Goal: Find specific fact: Find specific fact

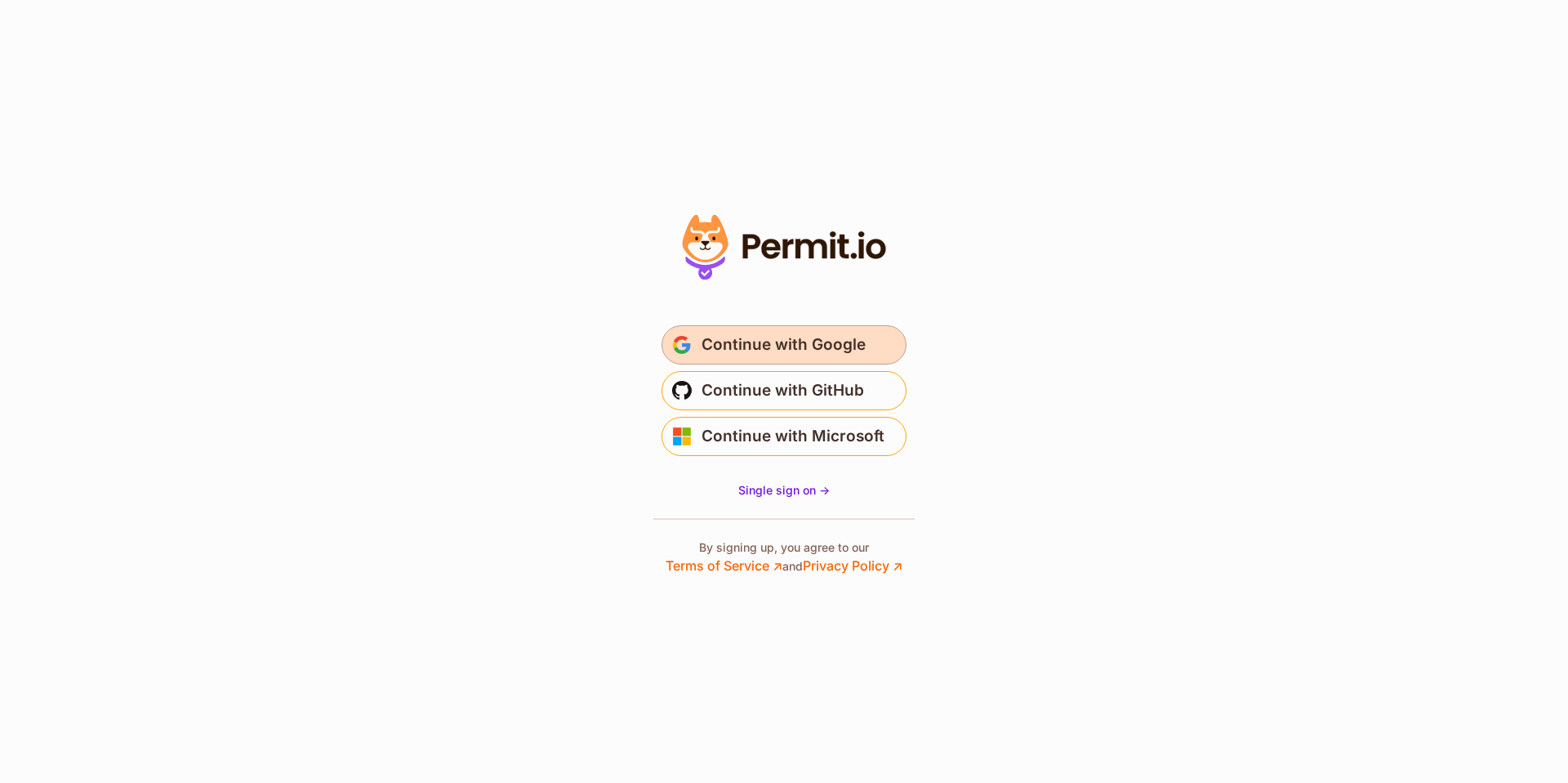
click at [781, 343] on span "Continue with Google" at bounding box center [783, 345] width 164 height 26
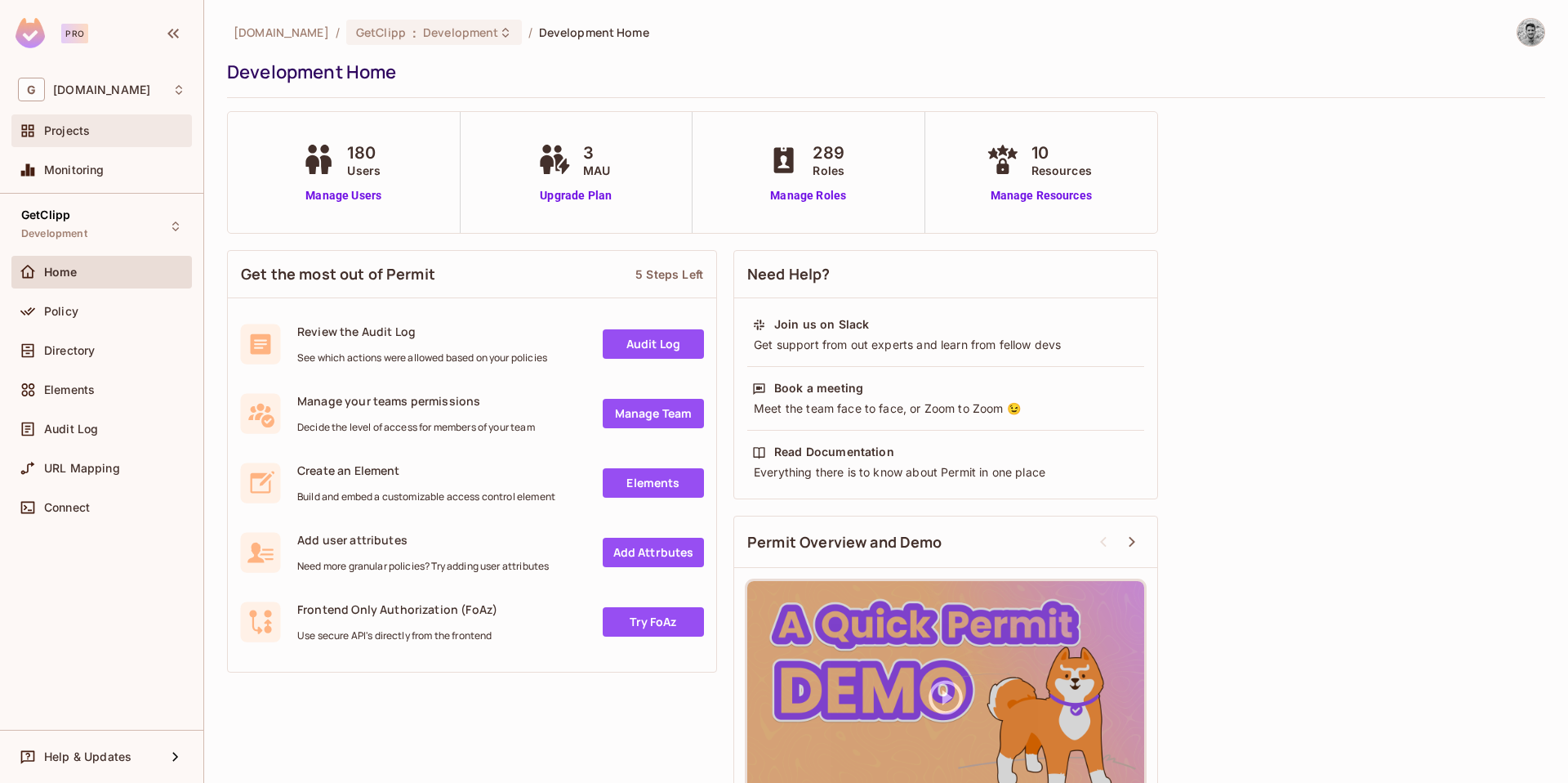
click at [92, 138] on div "Projects" at bounding box center [101, 130] width 167 height 20
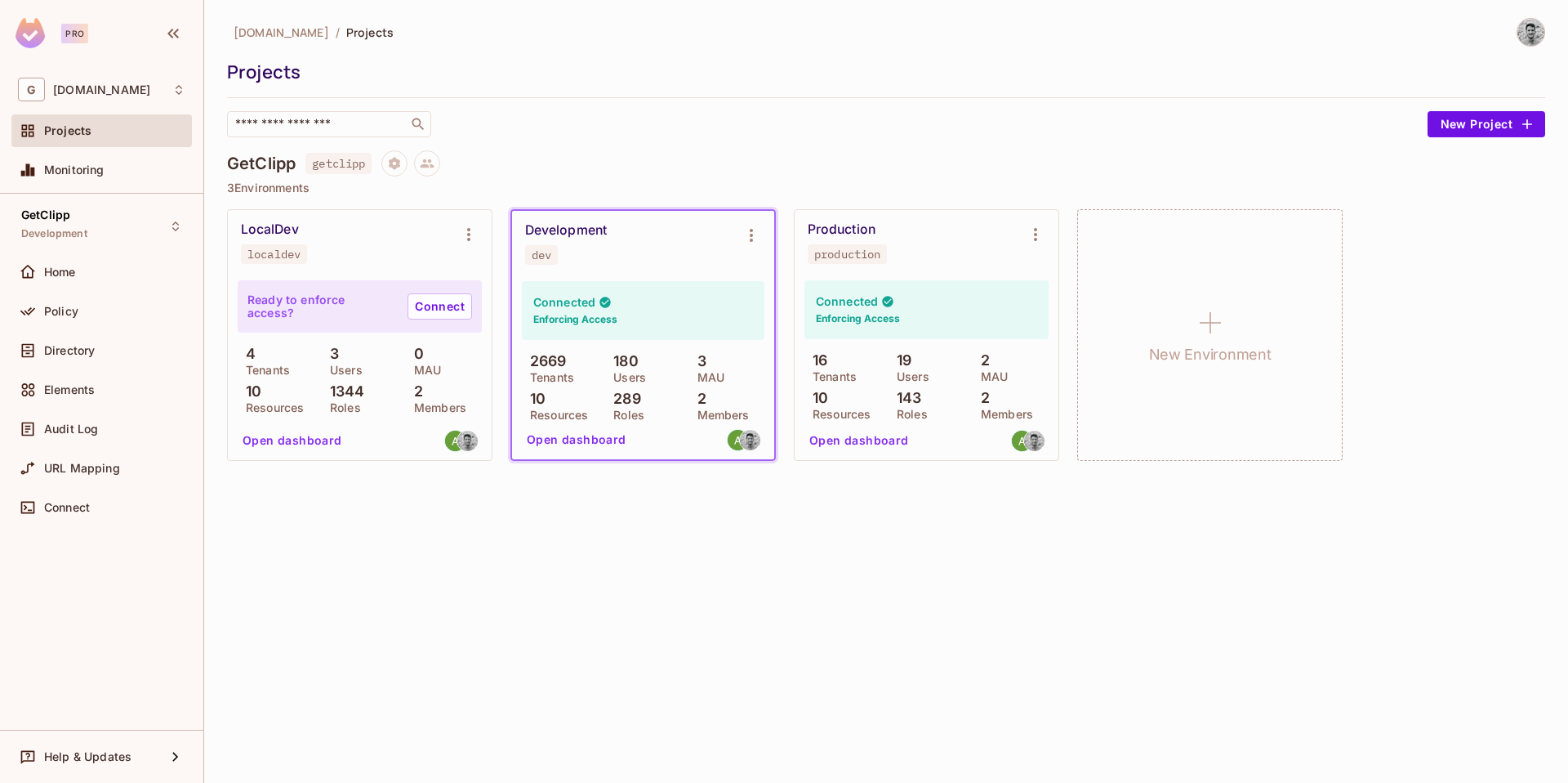
click at [842, 232] on div "Production" at bounding box center [842, 229] width 68 height 16
click at [974, 271] on div "Production production" at bounding box center [927, 242] width 264 height 65
click at [870, 435] on button "Open dashboard" at bounding box center [859, 441] width 113 height 26
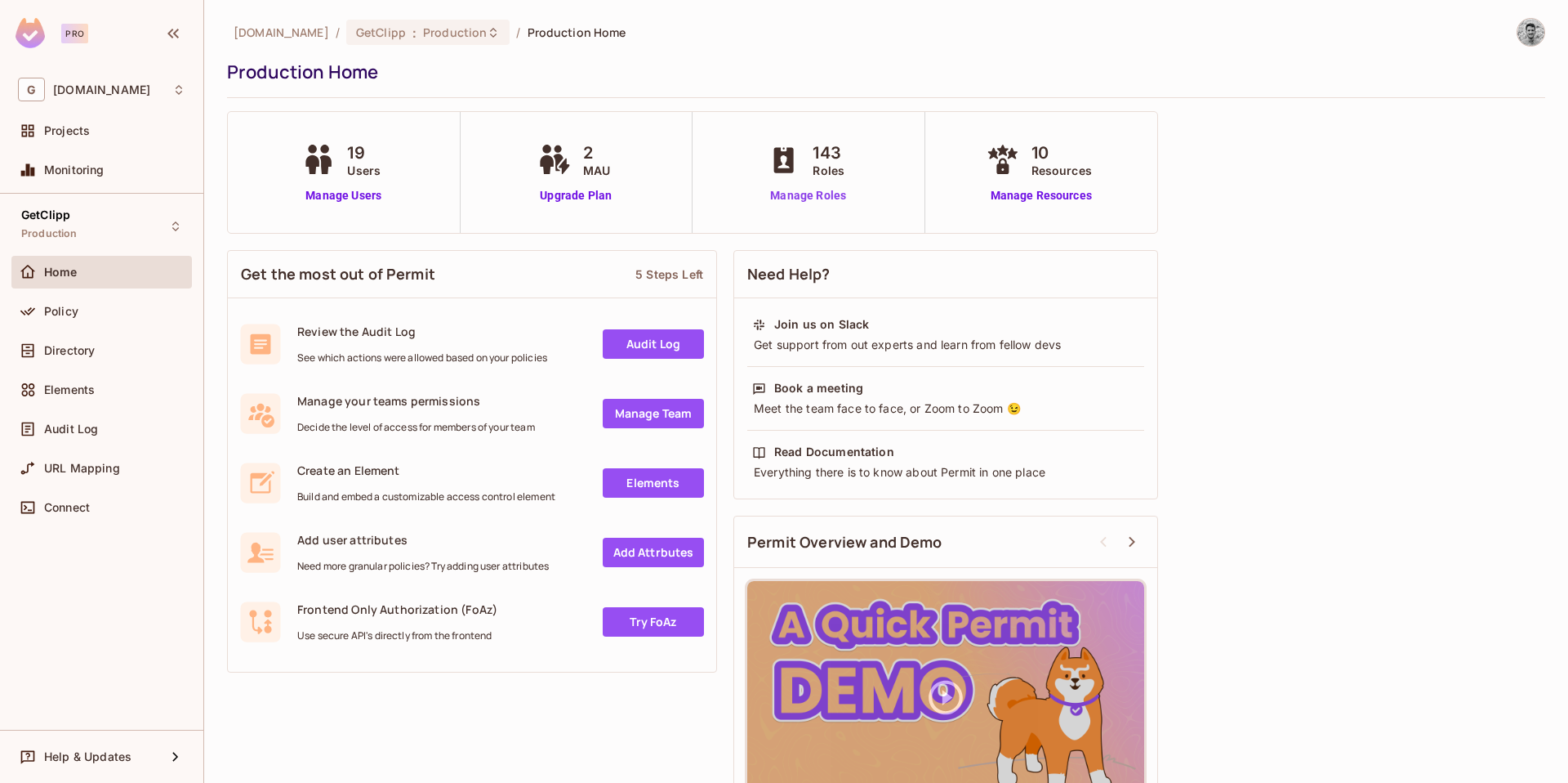
click at [785, 199] on link "Manage Roles" at bounding box center [808, 196] width 89 height 17
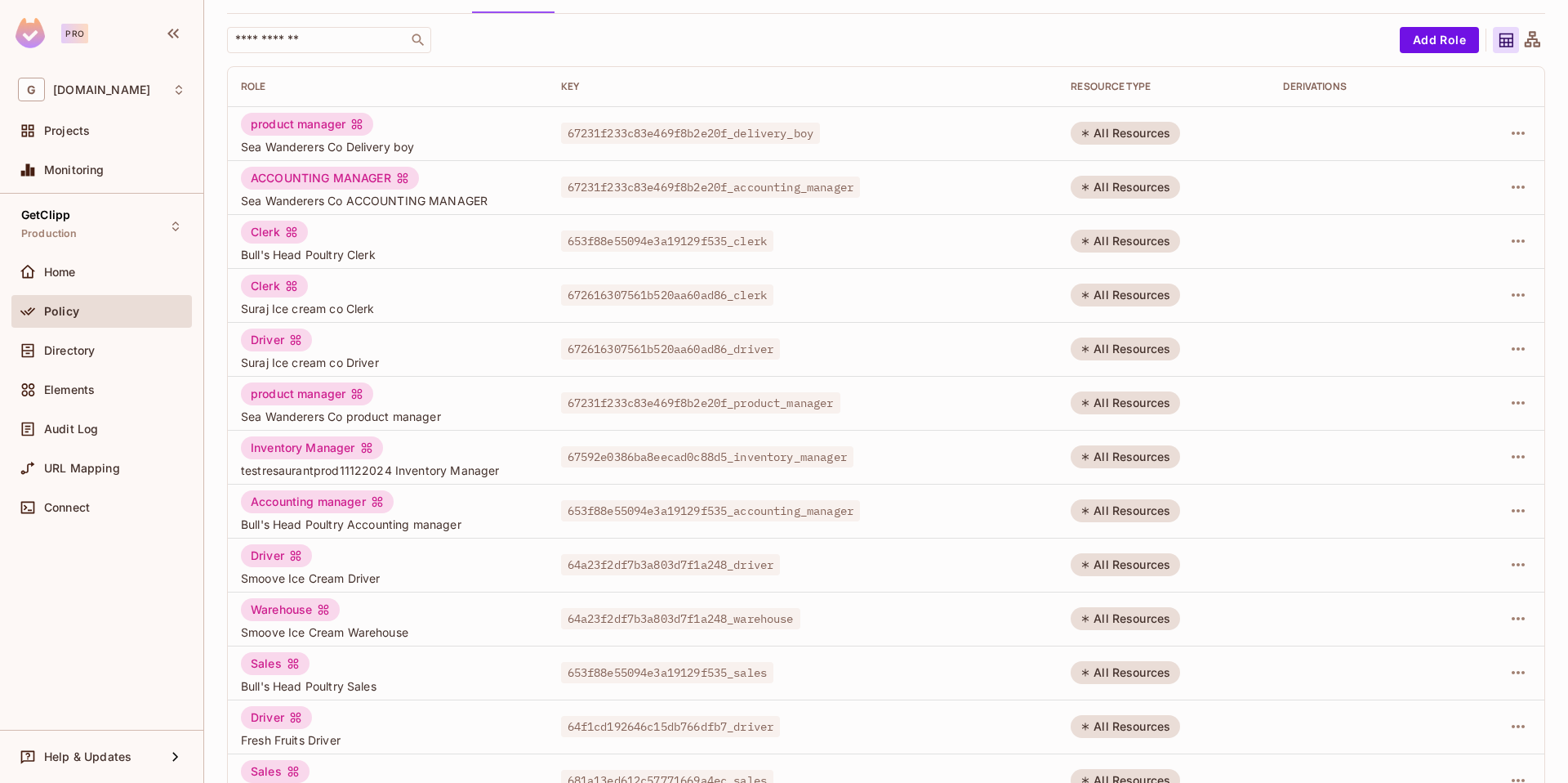
scroll to position [291, 0]
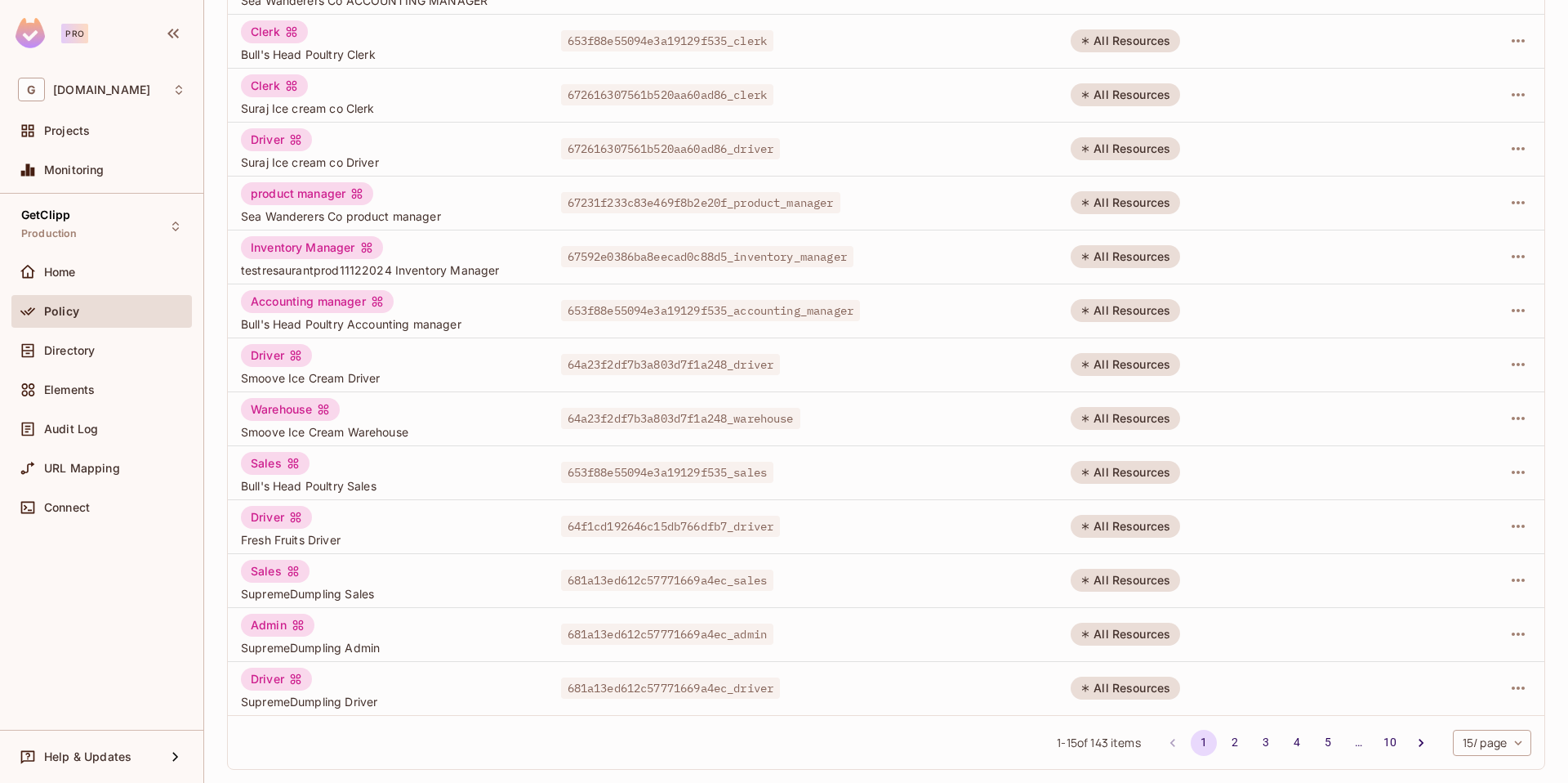
click at [1488, 748] on body "Pro G [DOMAIN_NAME] Projects Monitoring GetClipp Production Home Policy Directo…" at bounding box center [784, 391] width 1568 height 783
click at [1486, 743] on li "100 / page" at bounding box center [1478, 747] width 81 height 35
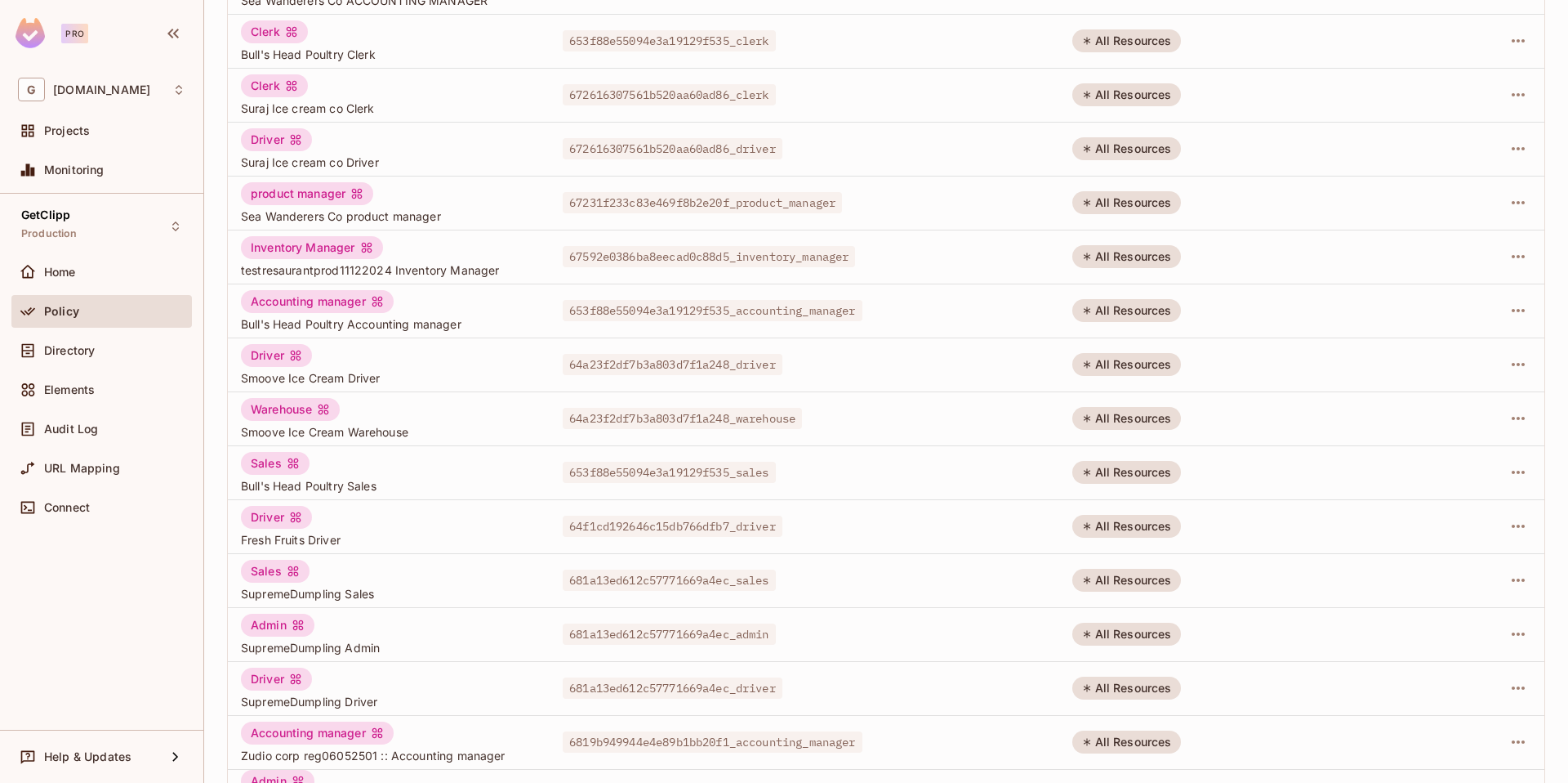
type input "***"
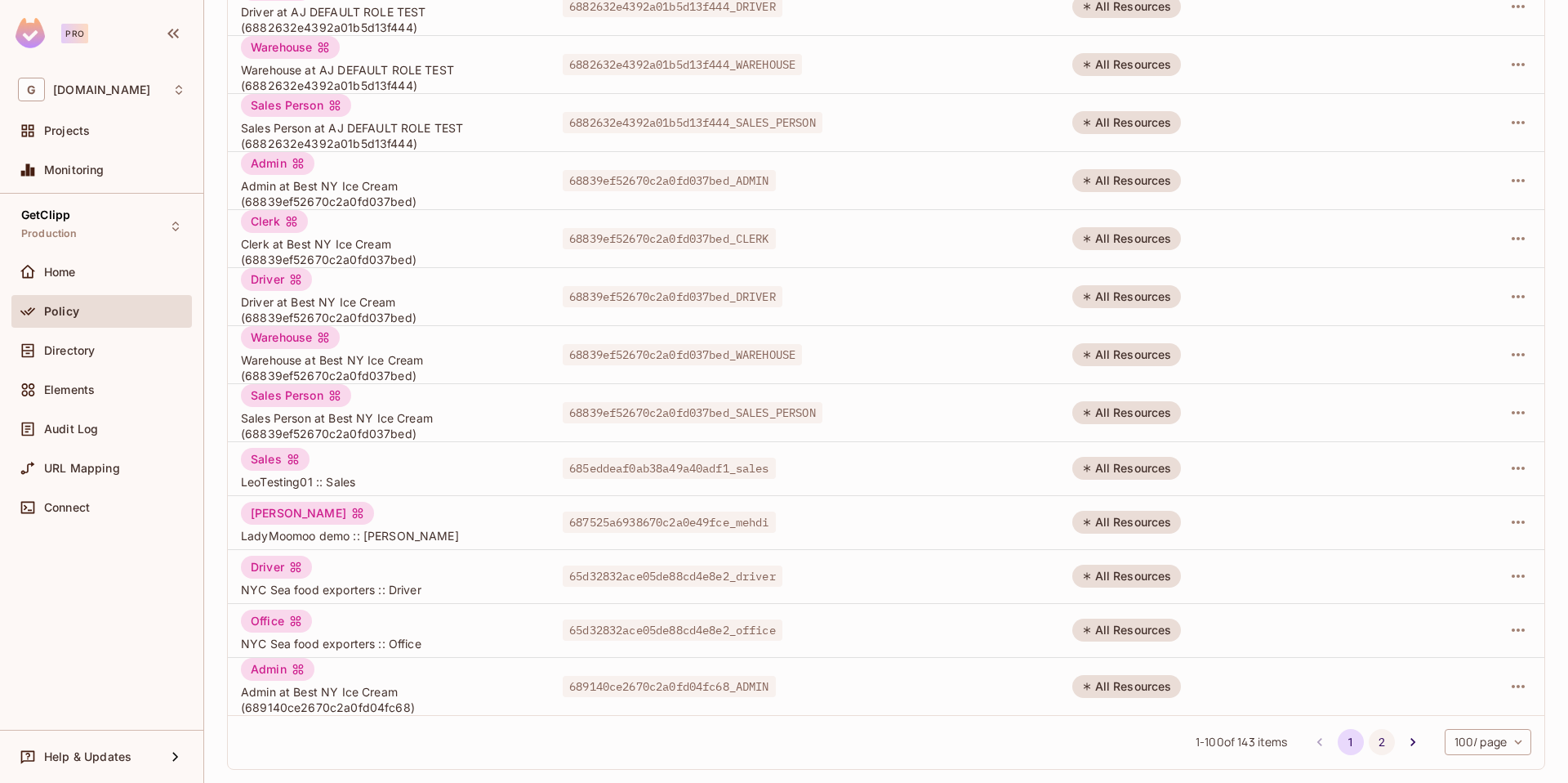
click at [1370, 746] on button "2" at bounding box center [1382, 742] width 26 height 26
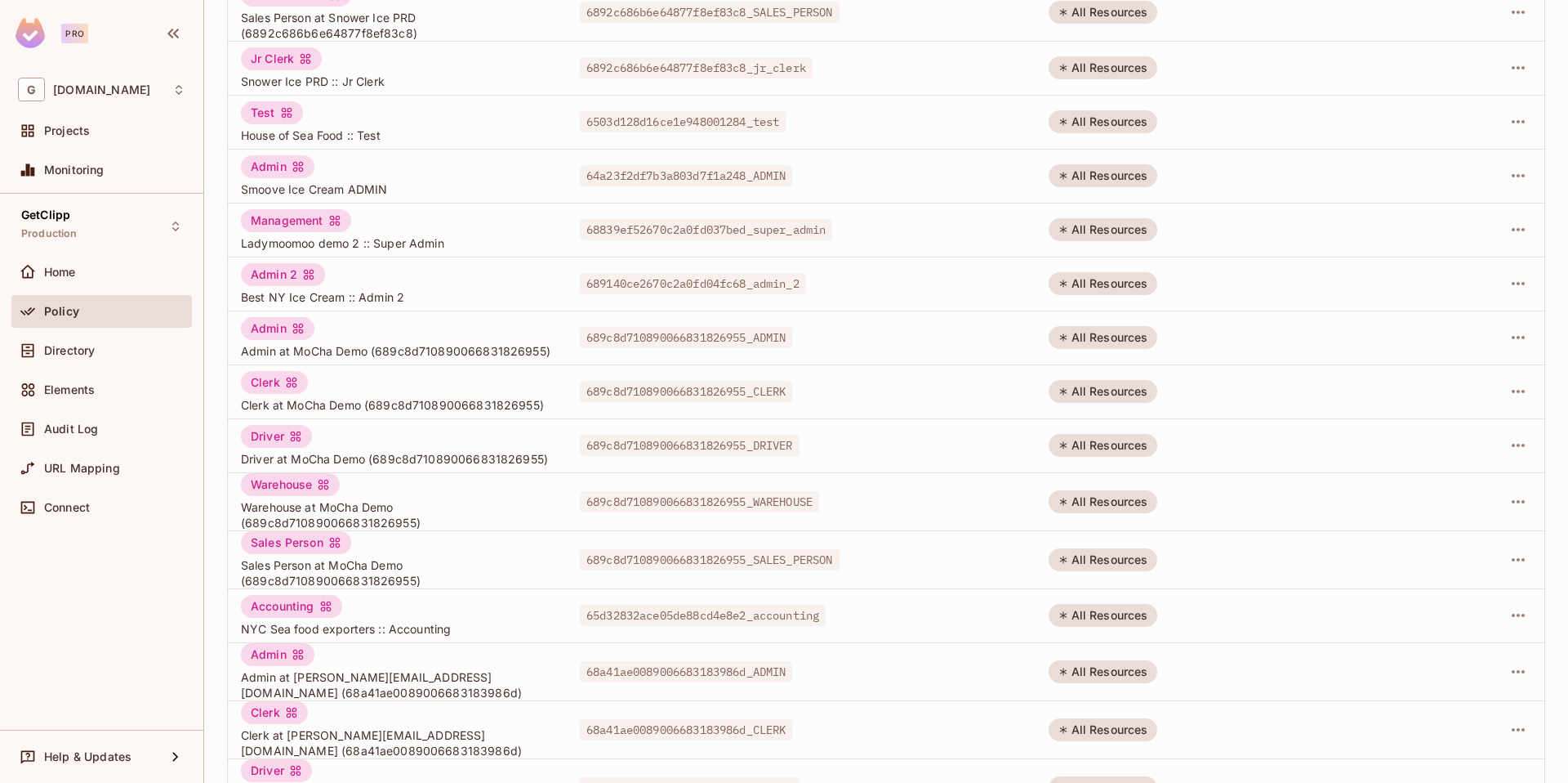
scroll to position [0, 0]
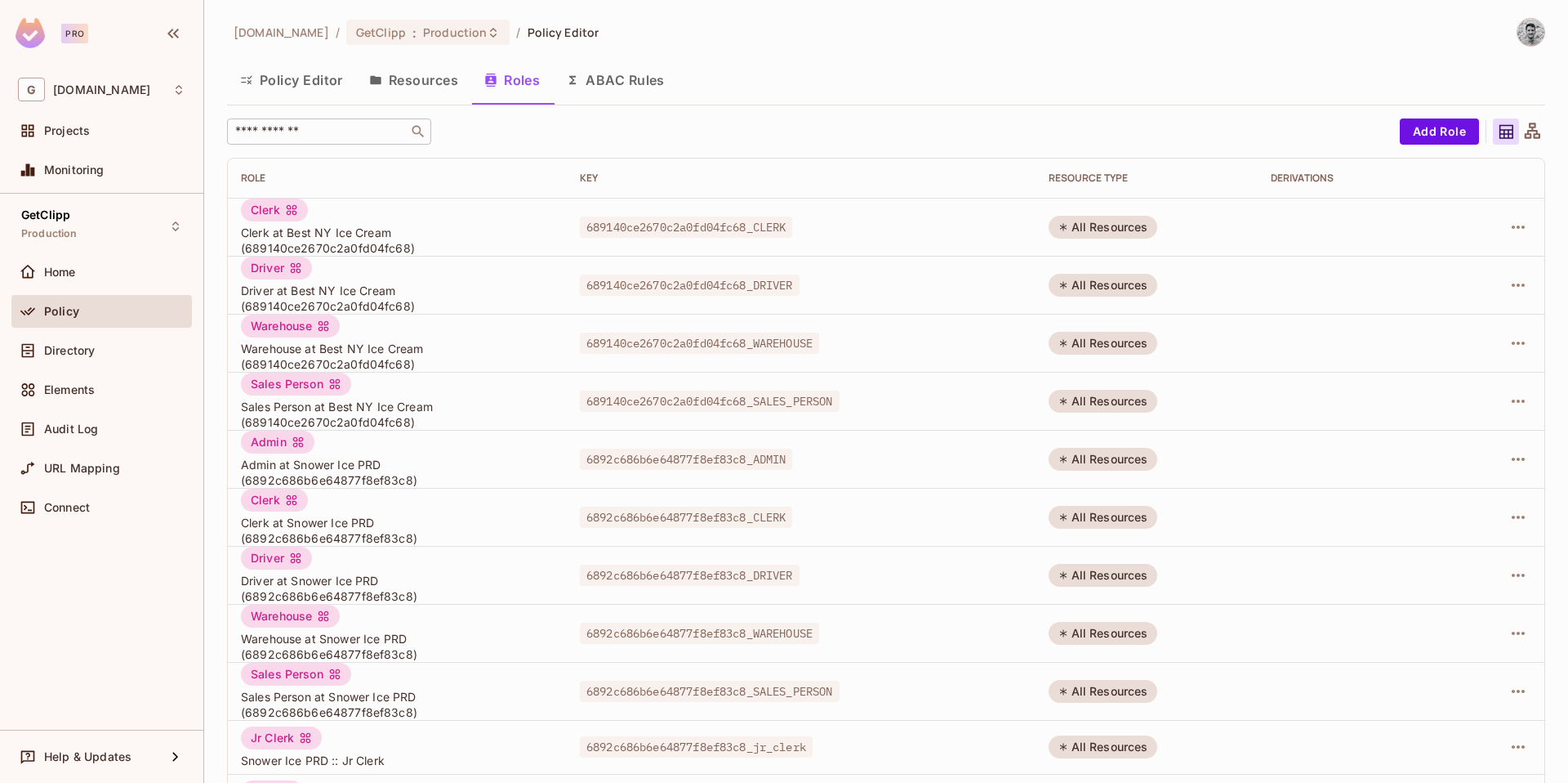
click at [308, 131] on input "text" at bounding box center [318, 131] width 172 height 16
paste input "**********"
type input "**********"
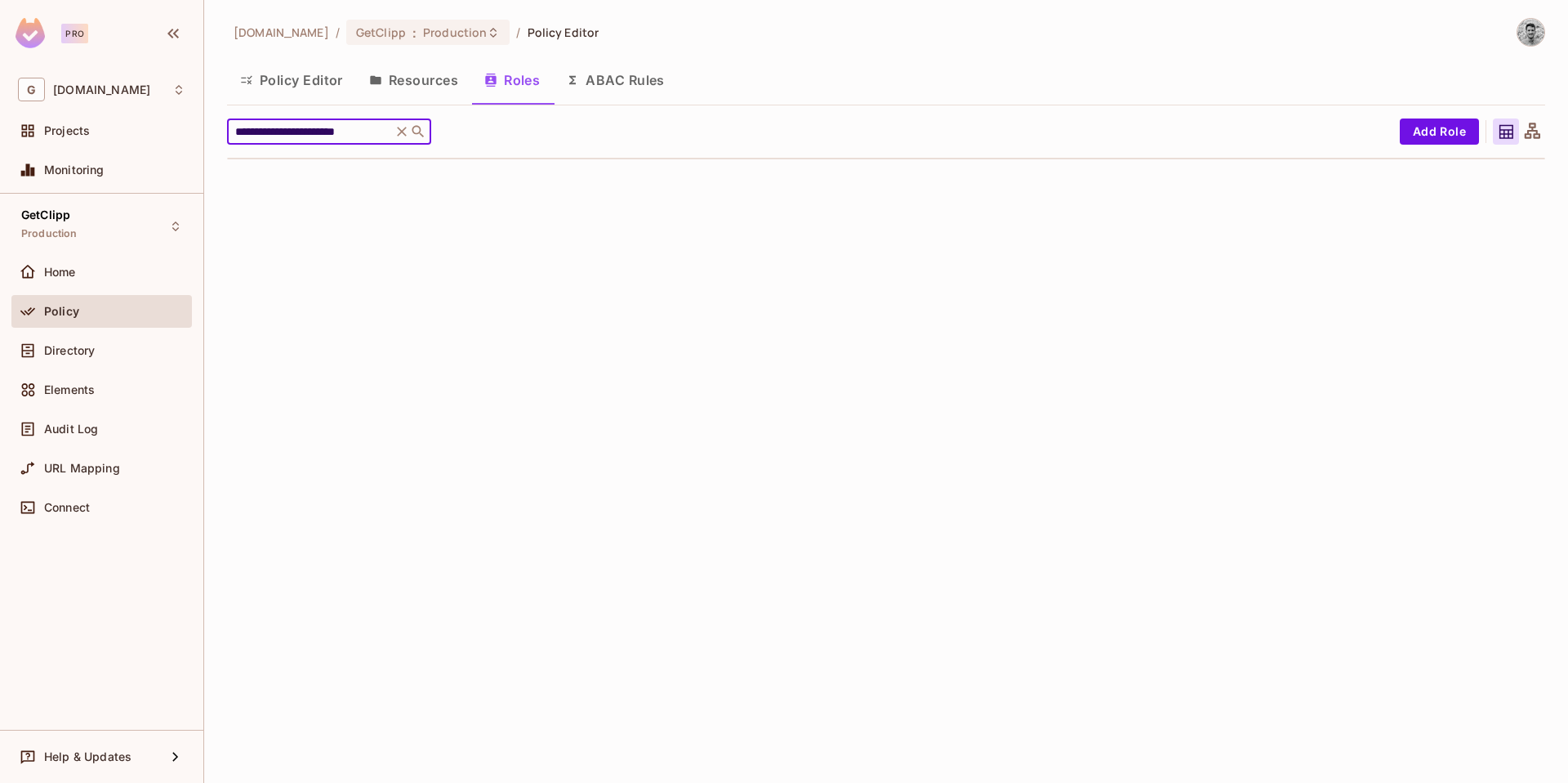
click at [360, 130] on input "**********" at bounding box center [309, 131] width 155 height 16
click at [407, 129] on icon at bounding box center [401, 131] width 16 height 16
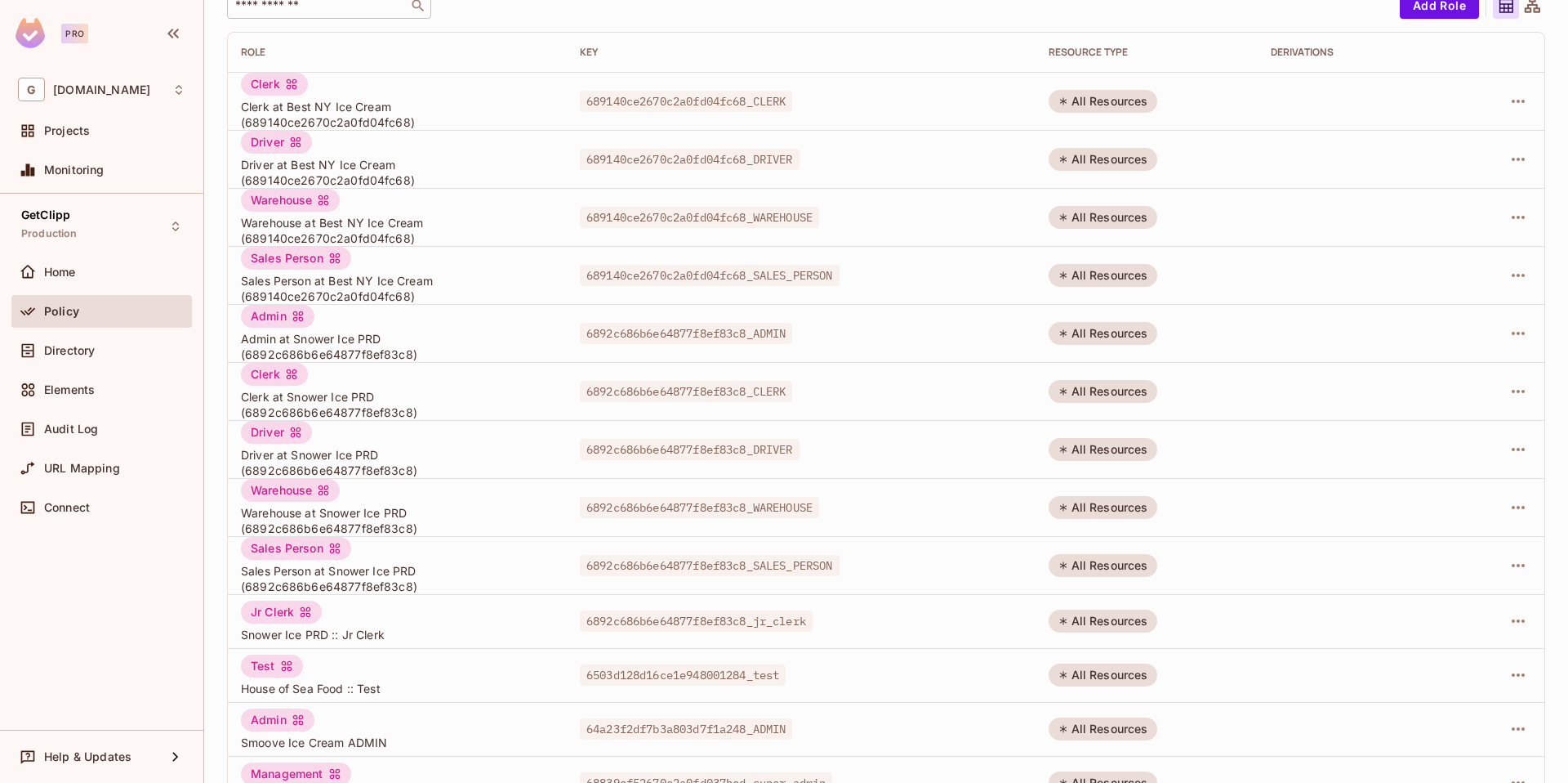
scroll to position [115, 0]
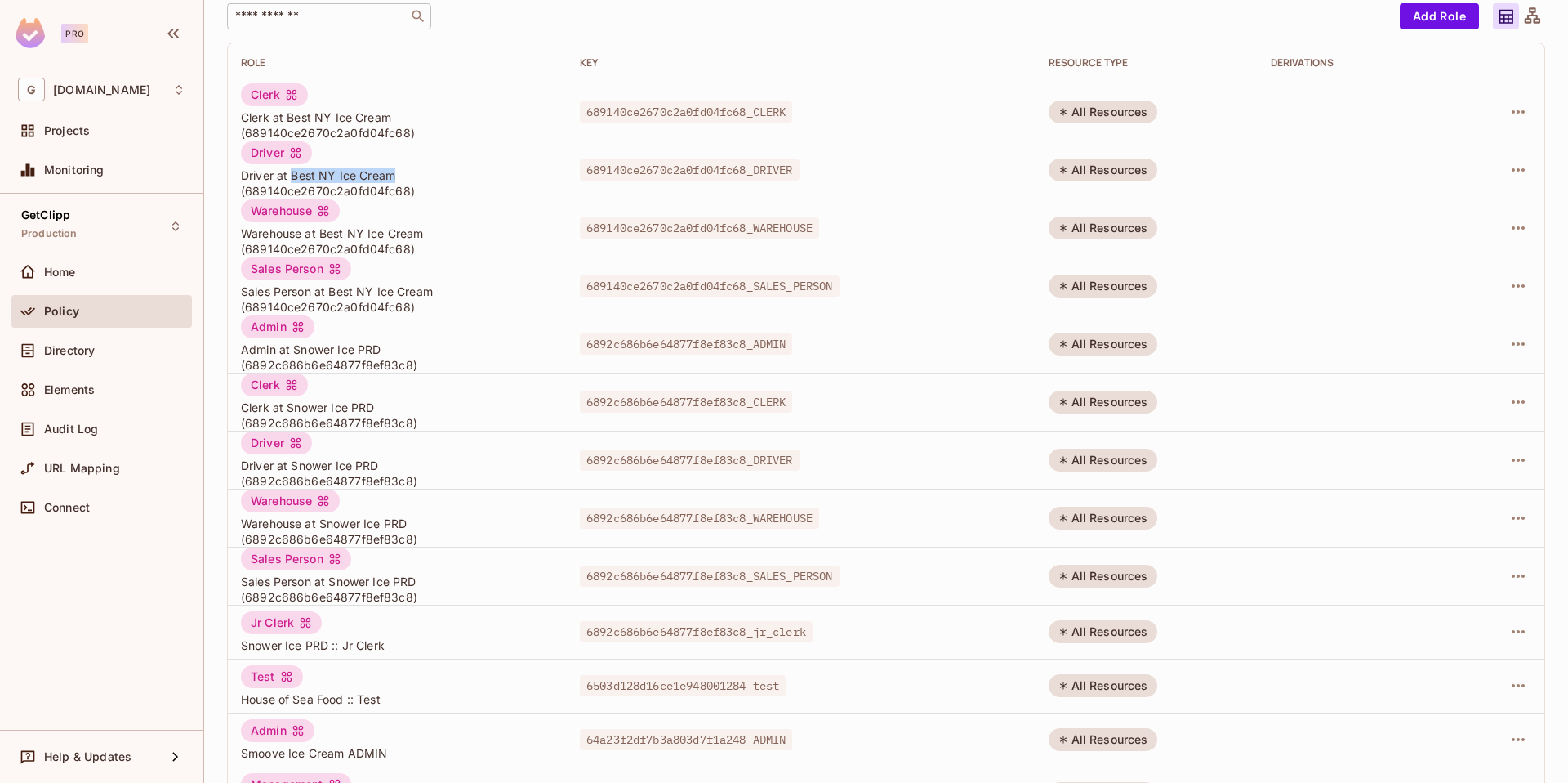
drag, startPoint x: 290, startPoint y: 179, endPoint x: 397, endPoint y: 174, distance: 107.1
click at [397, 174] on span "Driver at Best NY Ice Cream (689140ce2670c2a0fd04fc68)" at bounding box center [397, 183] width 313 height 31
copy span "Best NY Ice Cream"
click at [320, 17] on input "text" at bounding box center [318, 16] width 172 height 16
paste input "**********"
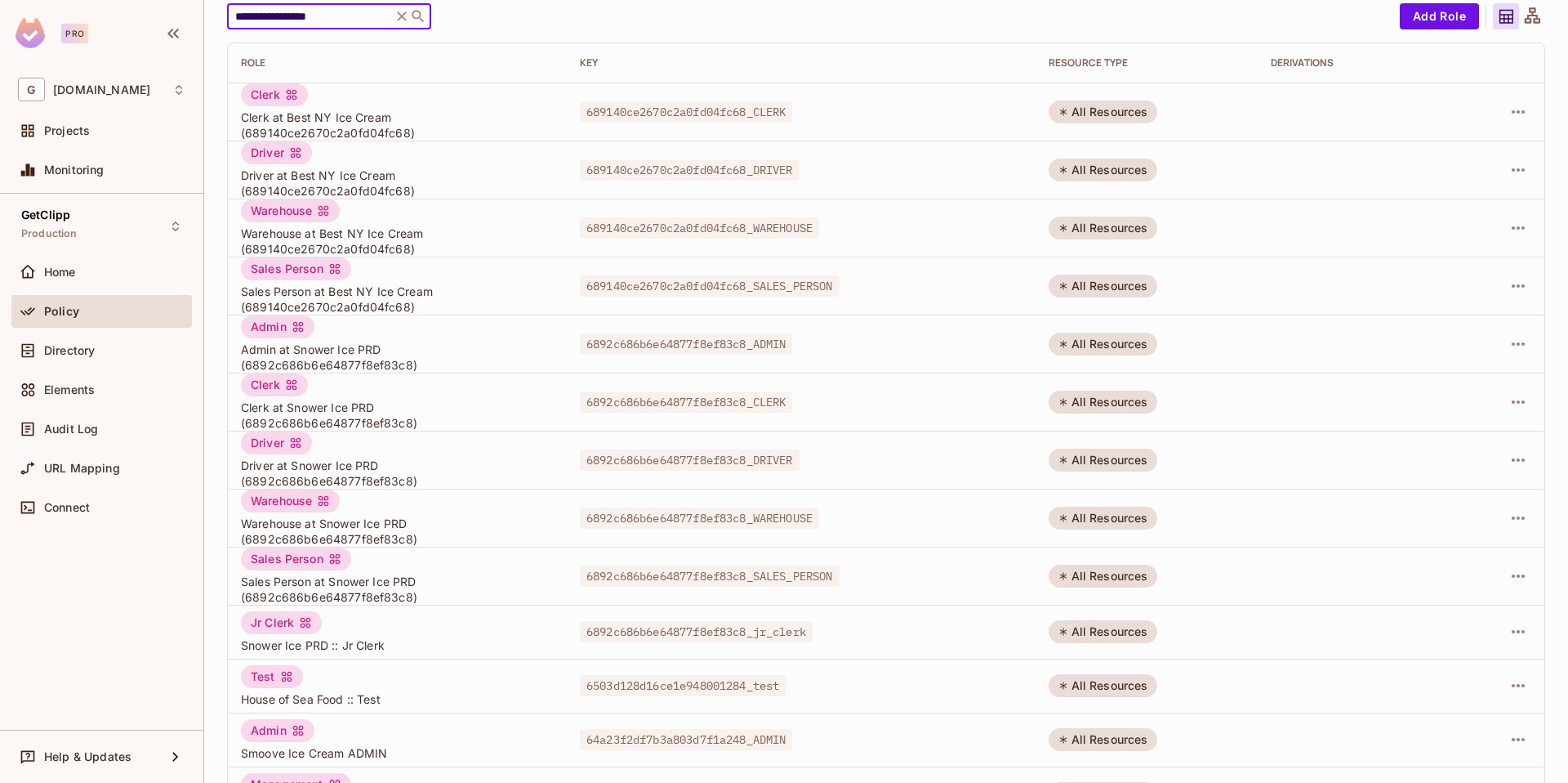
scroll to position [0, 0]
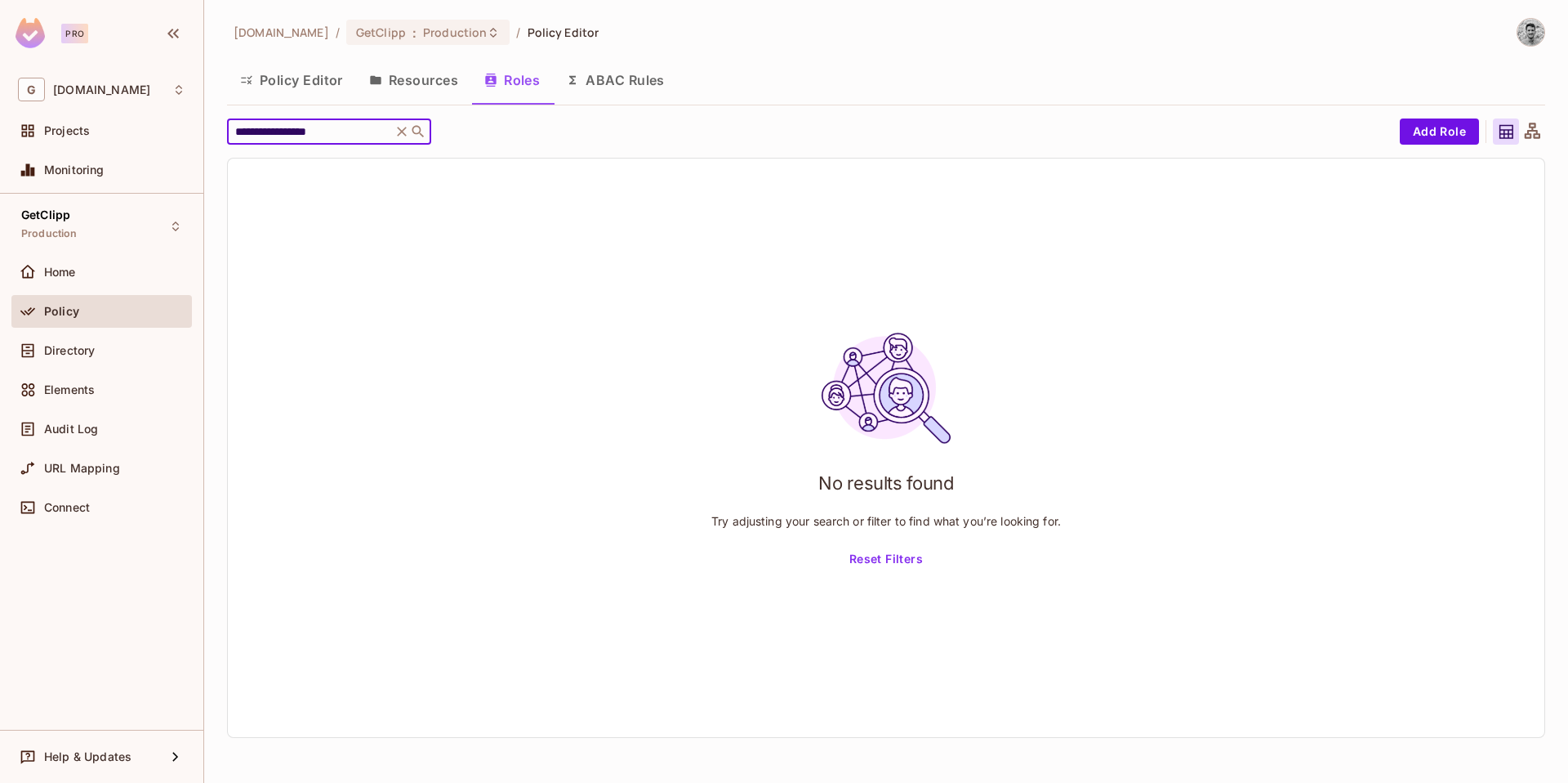
type input "**********"
click at [401, 131] on icon at bounding box center [401, 131] width 10 height 10
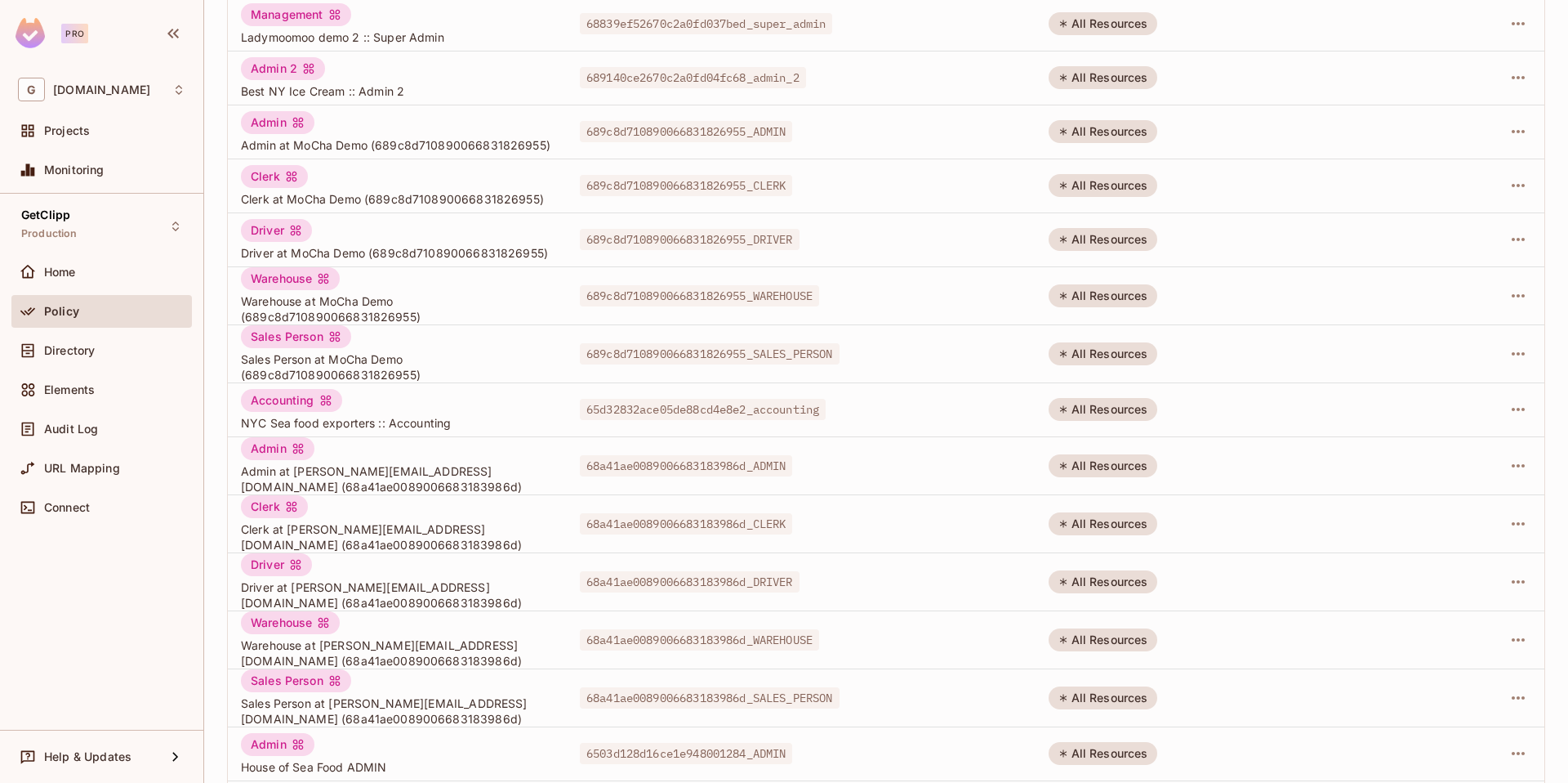
scroll to position [969, 0]
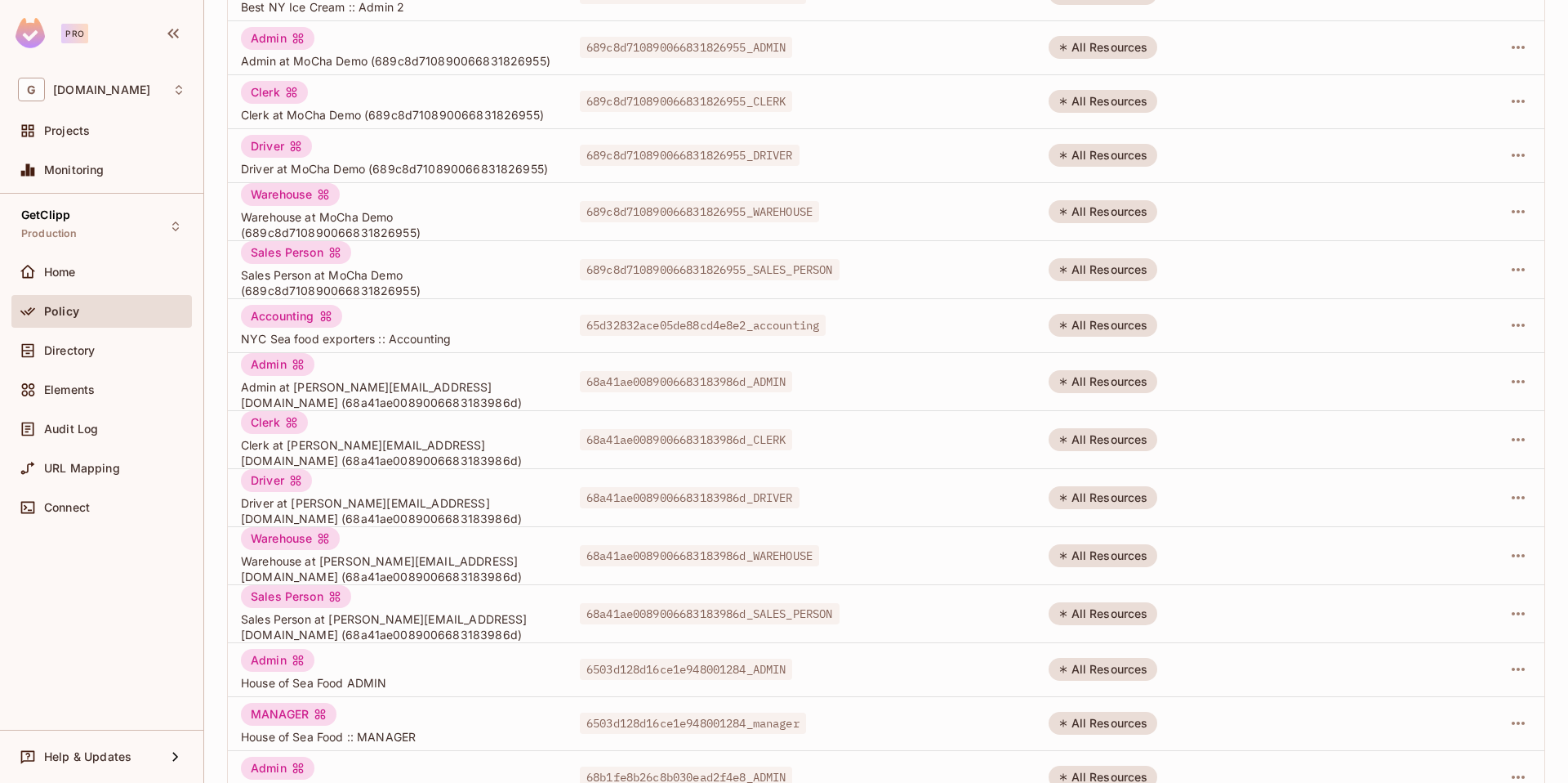
click at [368, 611] on span "Sales Person at [PERSON_NAME][EMAIL_ADDRESS][DOMAIN_NAME] (68a41ae0089006683183…" at bounding box center [397, 627] width 313 height 31
drag, startPoint x: 578, startPoint y: 575, endPoint x: 333, endPoint y: 573, distance: 245.0
click at [333, 611] on span "Sales Person at [PERSON_NAME][EMAIL_ADDRESS][DOMAIN_NAME] (68a41ae0089006683183…" at bounding box center [397, 627] width 313 height 31
copy span "[PERSON_NAME][EMAIL_ADDRESS][DOMAIN_NAME]"
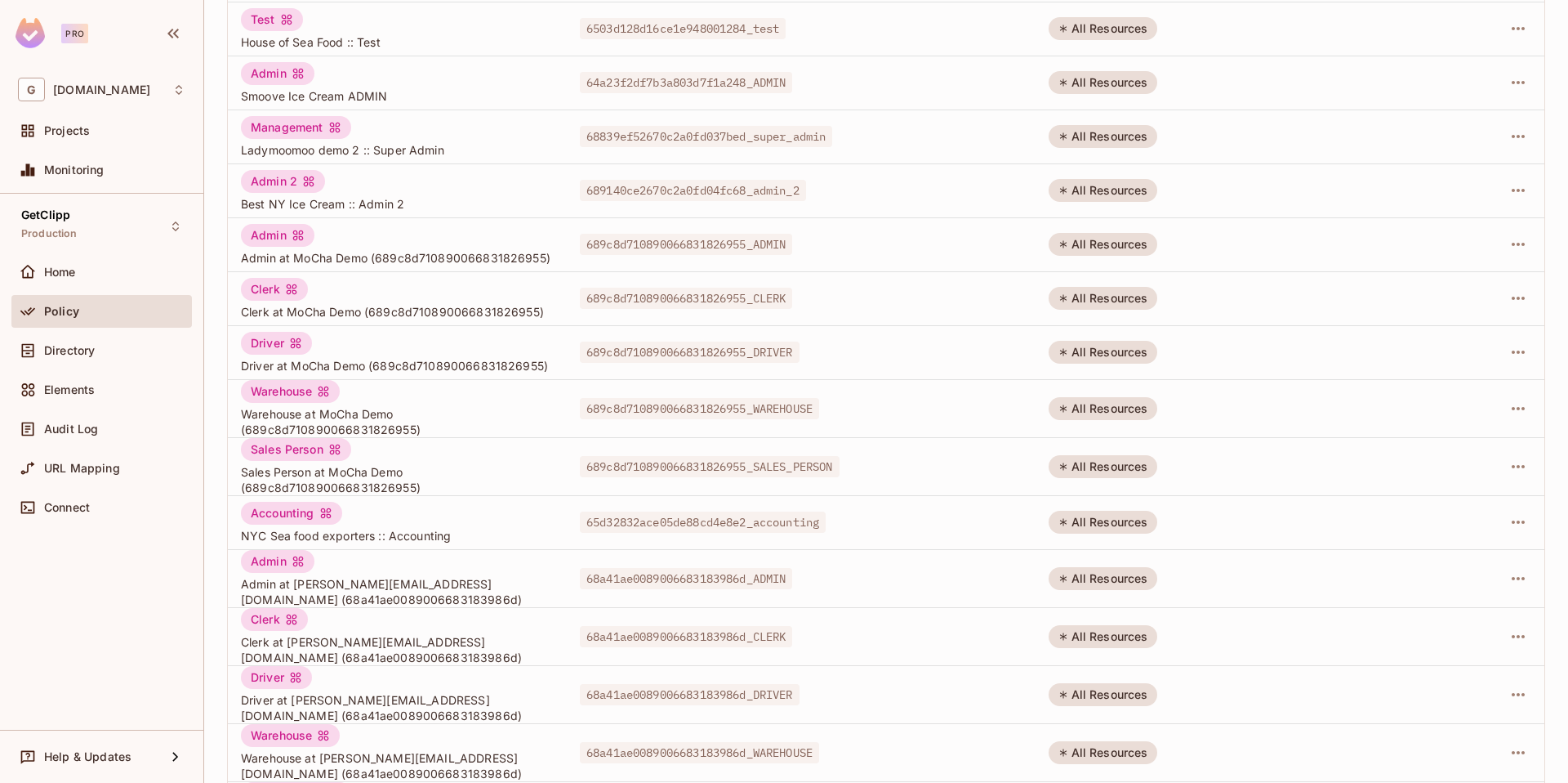
scroll to position [856, 0]
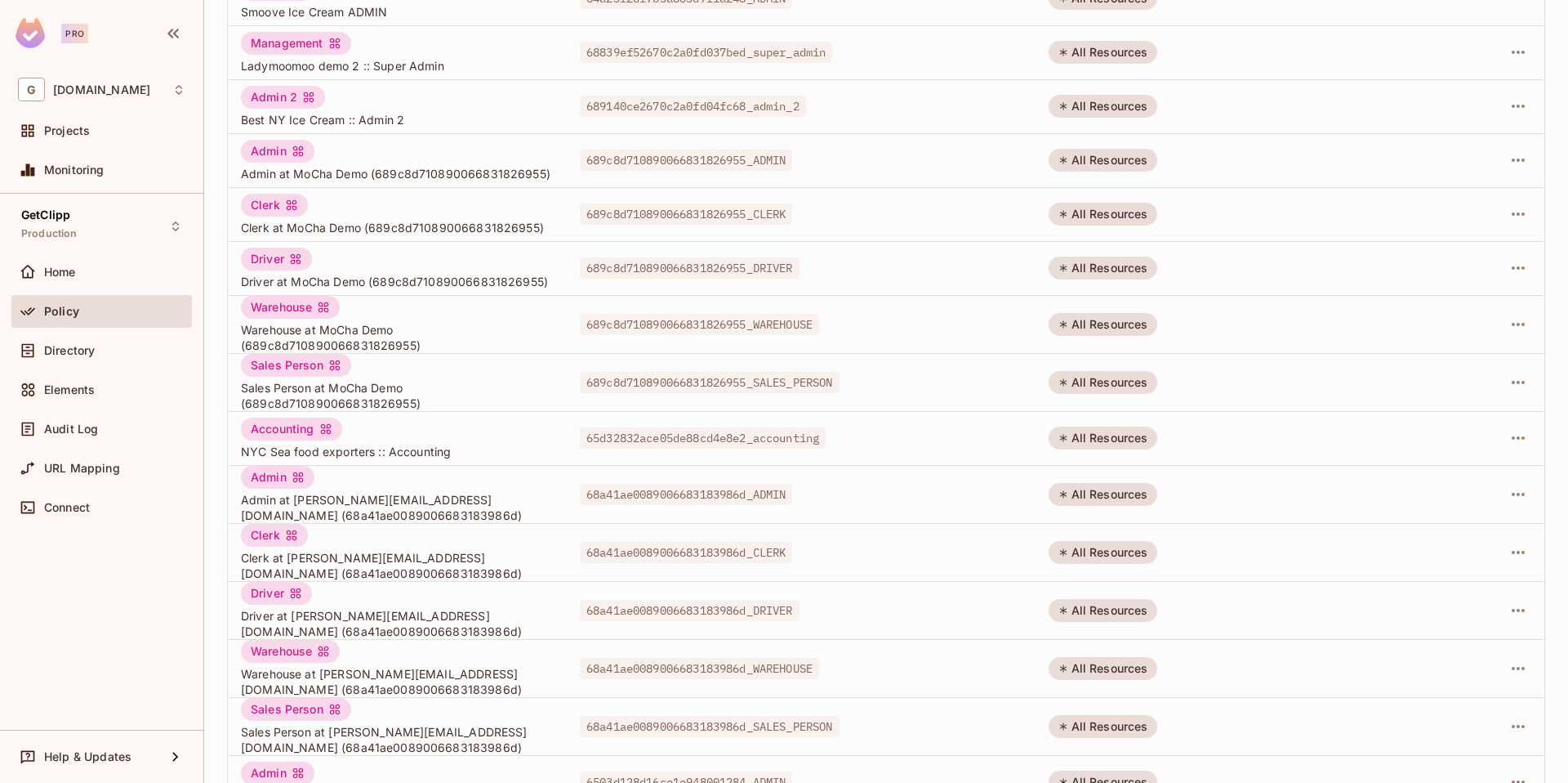
click at [365, 724] on span "Sales Person at [PERSON_NAME][EMAIL_ADDRESS][DOMAIN_NAME] (68a41ae0089006683183…" at bounding box center [397, 740] width 313 height 31
copy span "68a41ae0089006683183986d"
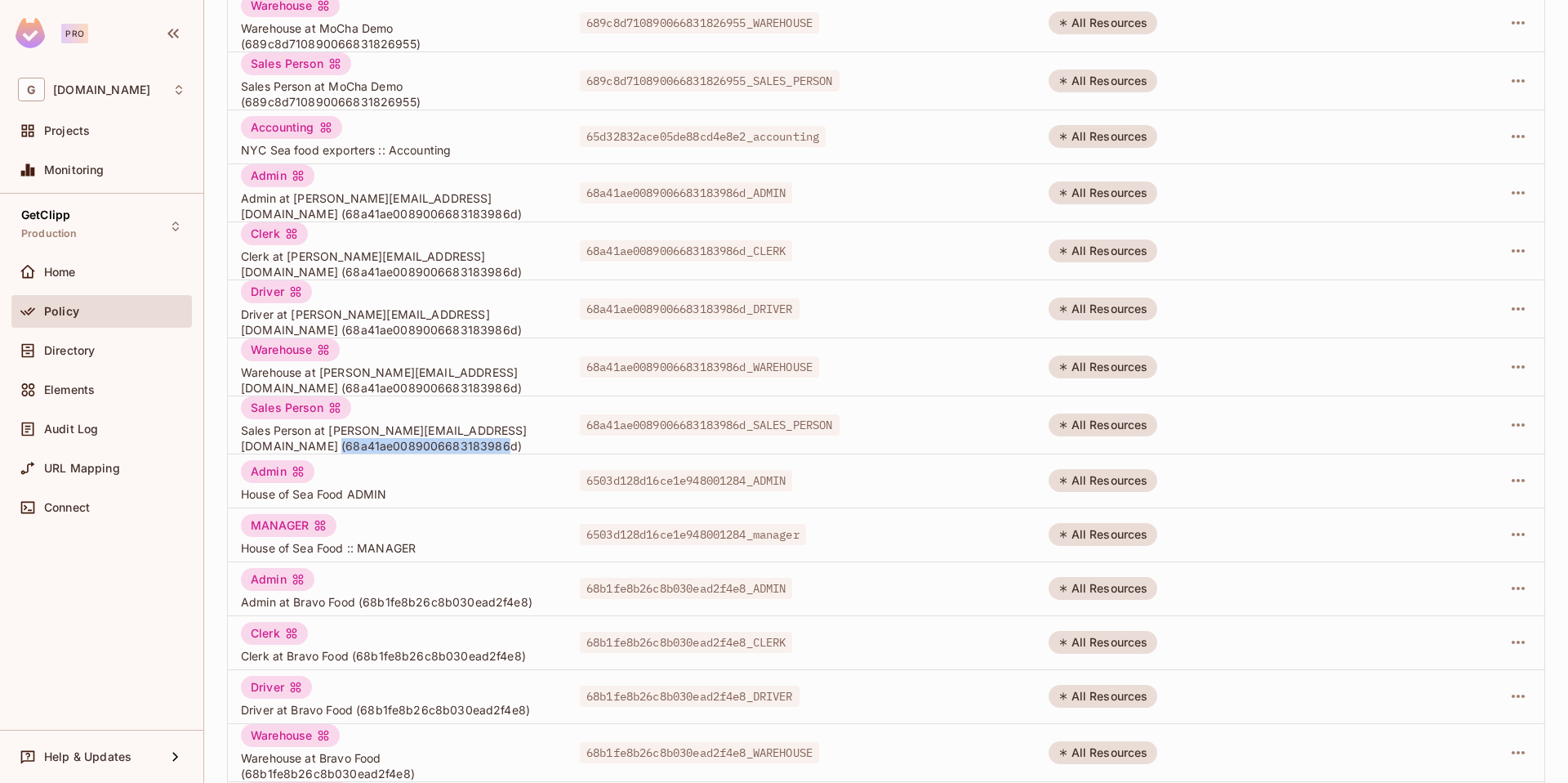
scroll to position [1082, 0]
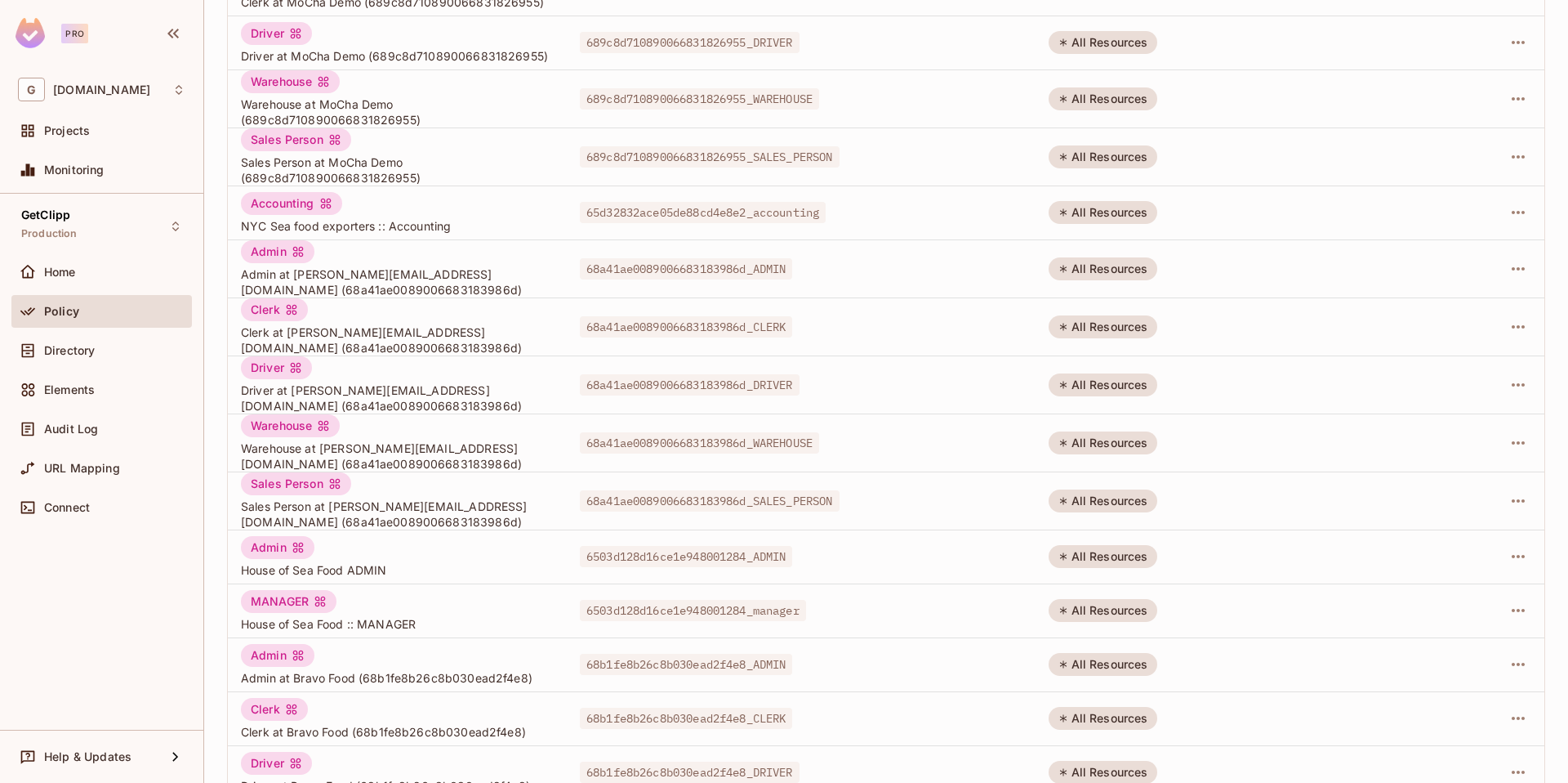
click at [448, 670] on span "Admin at Bravo Food (68b1fe8b26c8b030ead2f4e8)" at bounding box center [397, 678] width 313 height 16
copy span "68b1fe8b26c8b030ead2f4e8"
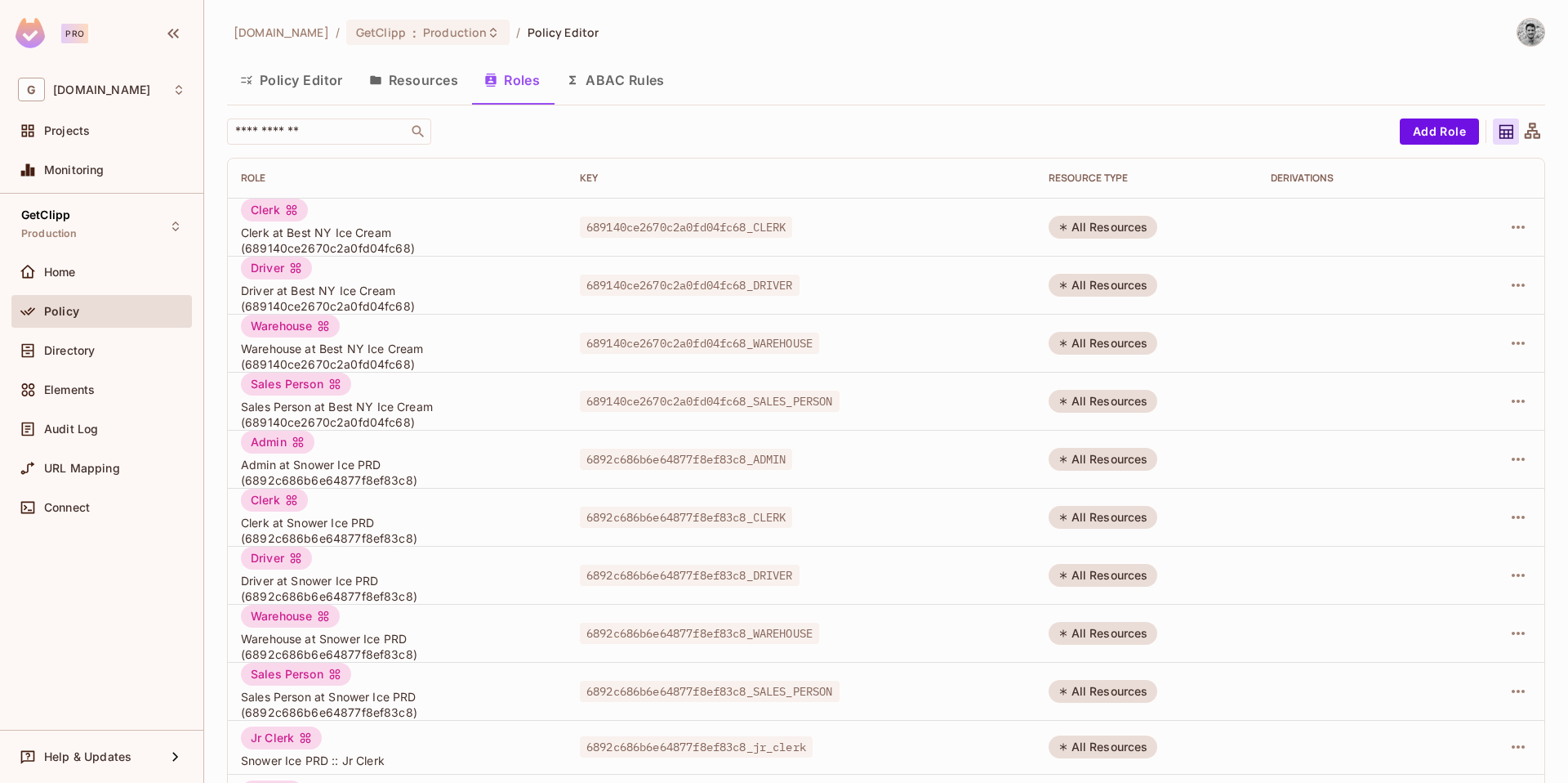
scroll to position [1838, 0]
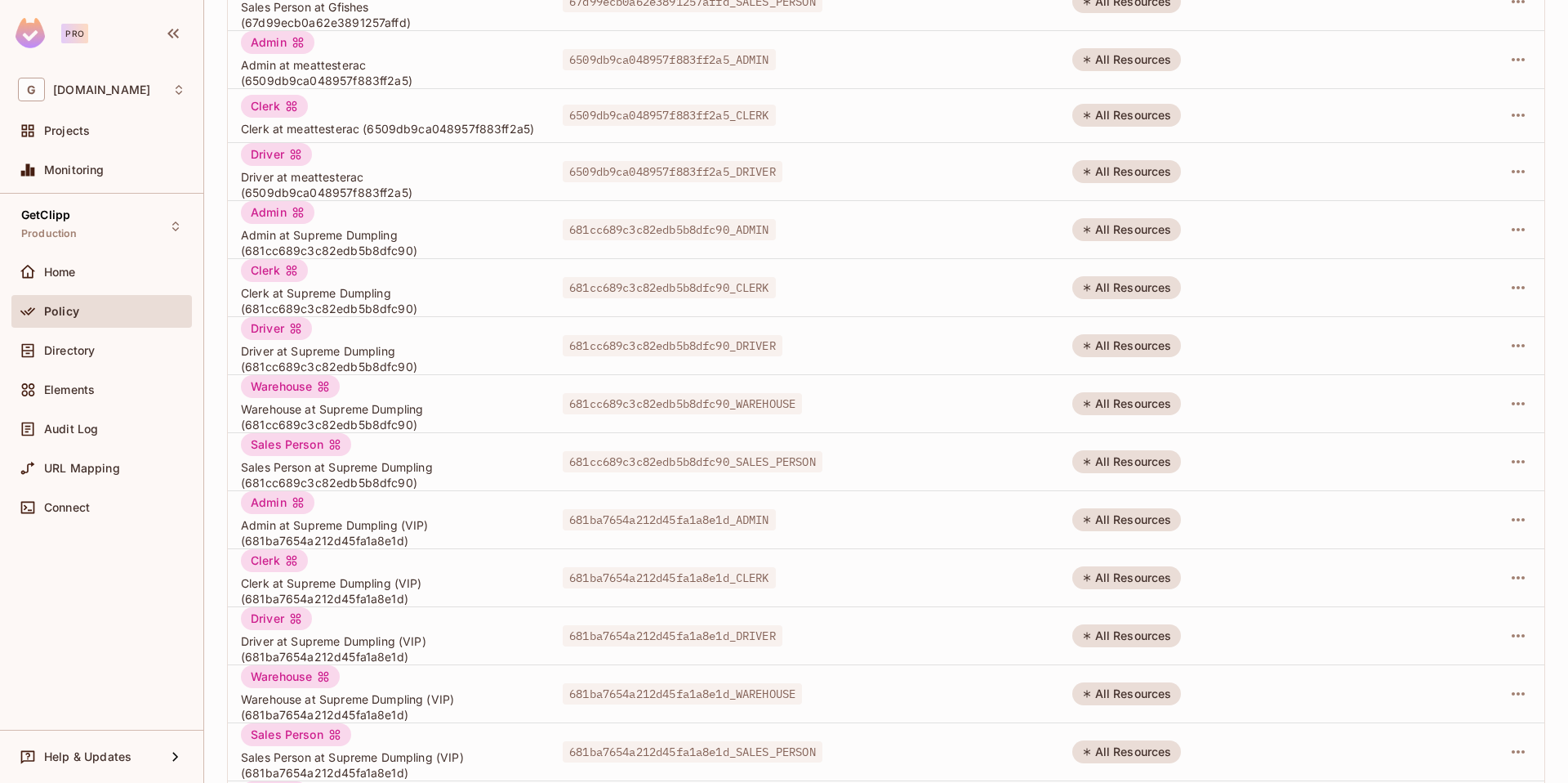
scroll to position [4097, 0]
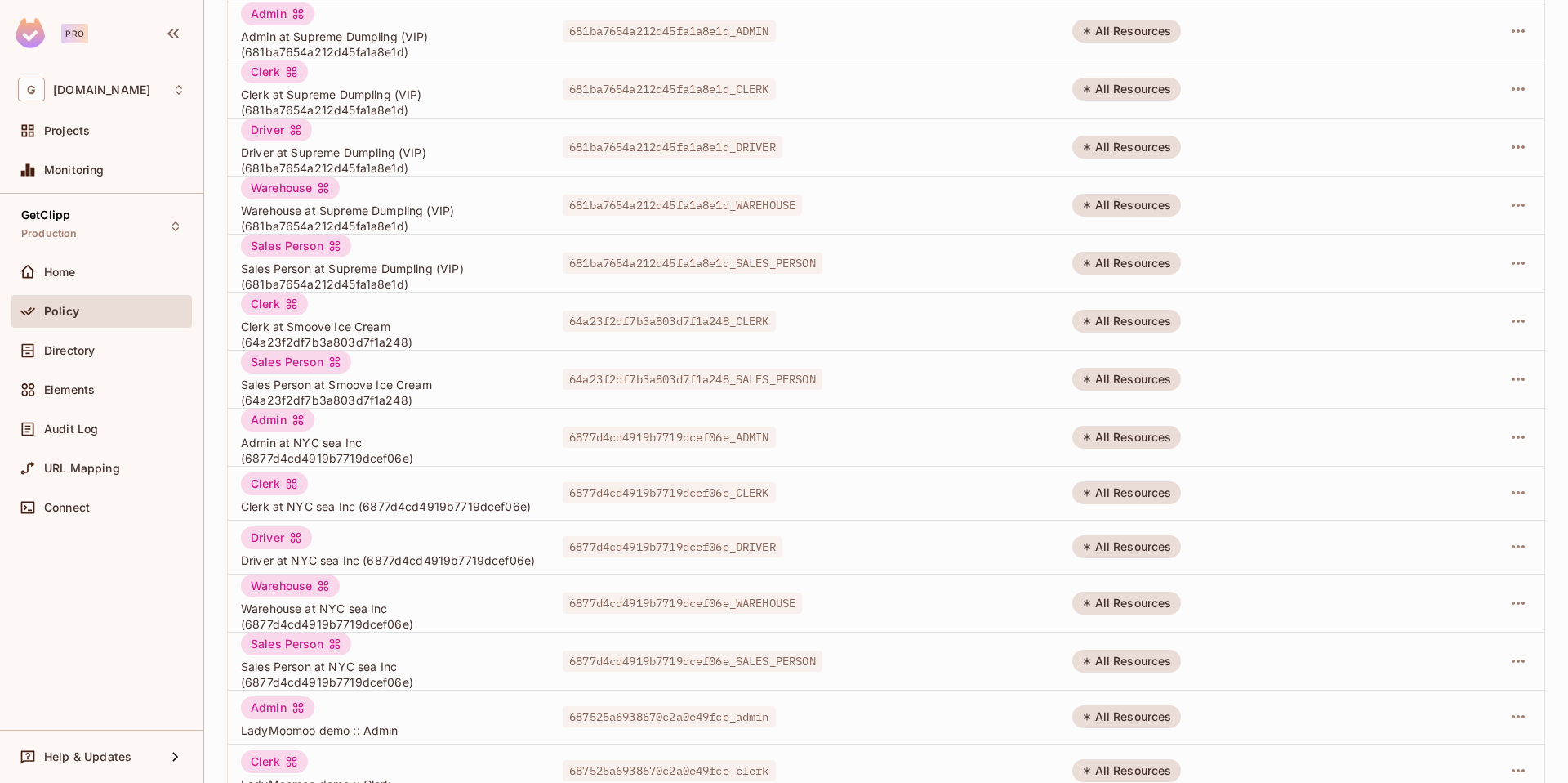
click at [366, 568] on span "Driver at NYC sea Inc (6877d4cd4919b7719dcef06e)" at bounding box center [388, 560] width 296 height 16
copy span "6877d4cd4919b7719dcef06e"
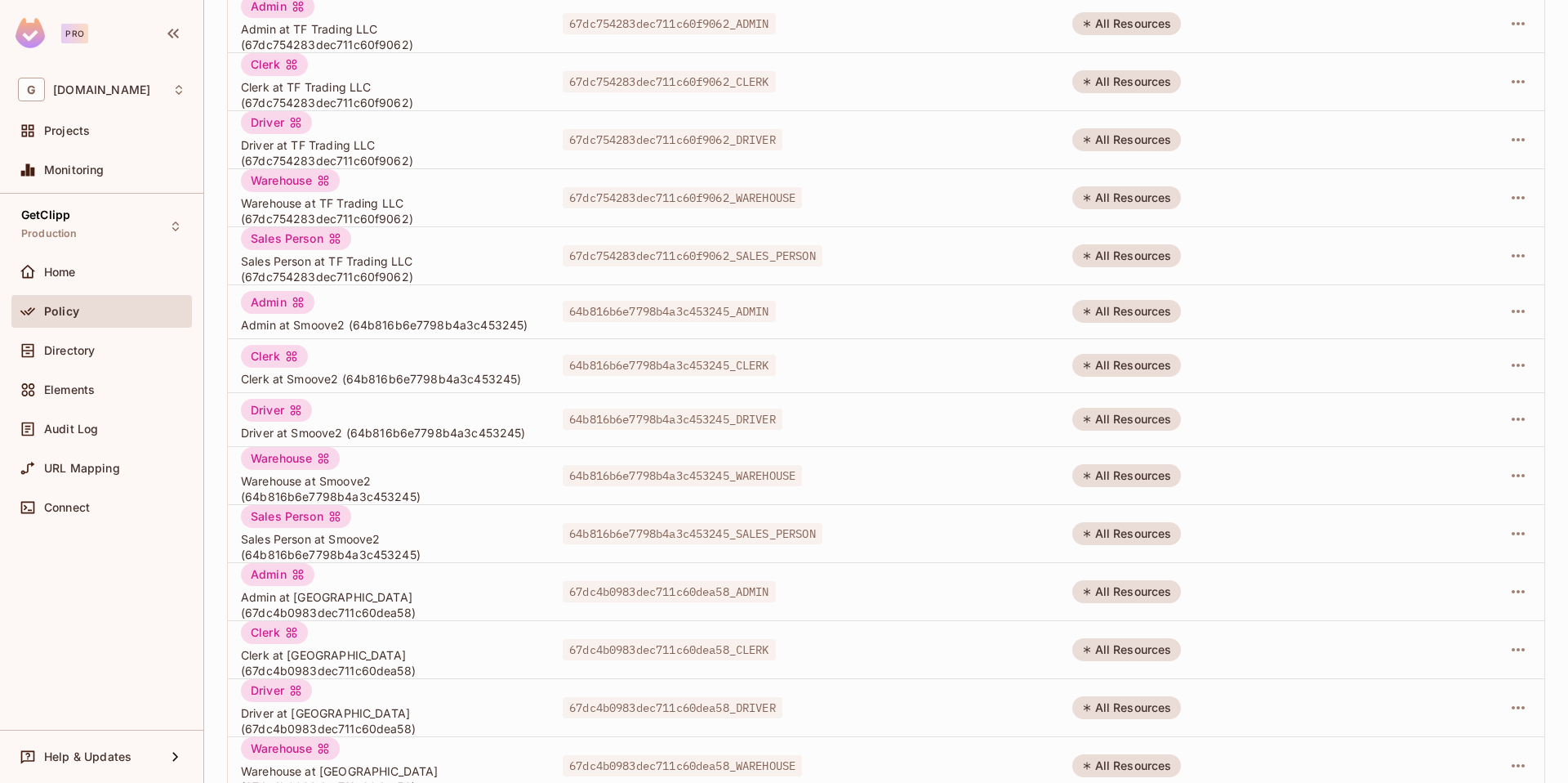
scroll to position [0, 0]
